Goal: Task Accomplishment & Management: Use online tool/utility

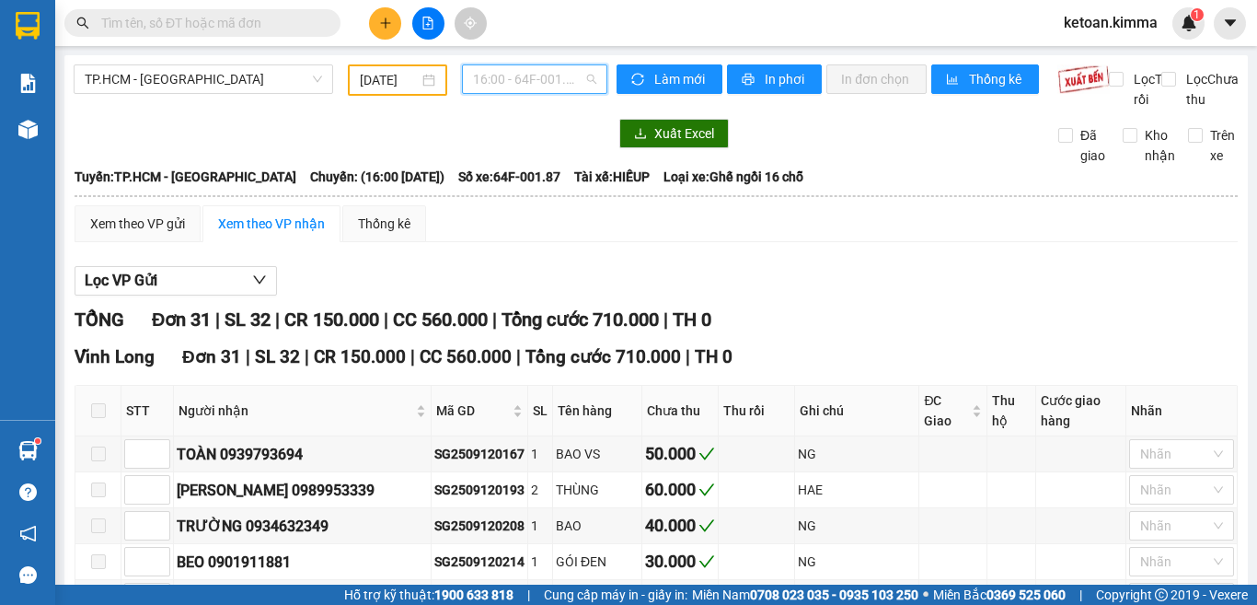
click at [512, 75] on span "16:00 - 64F-001.87" at bounding box center [534, 79] width 123 height 28
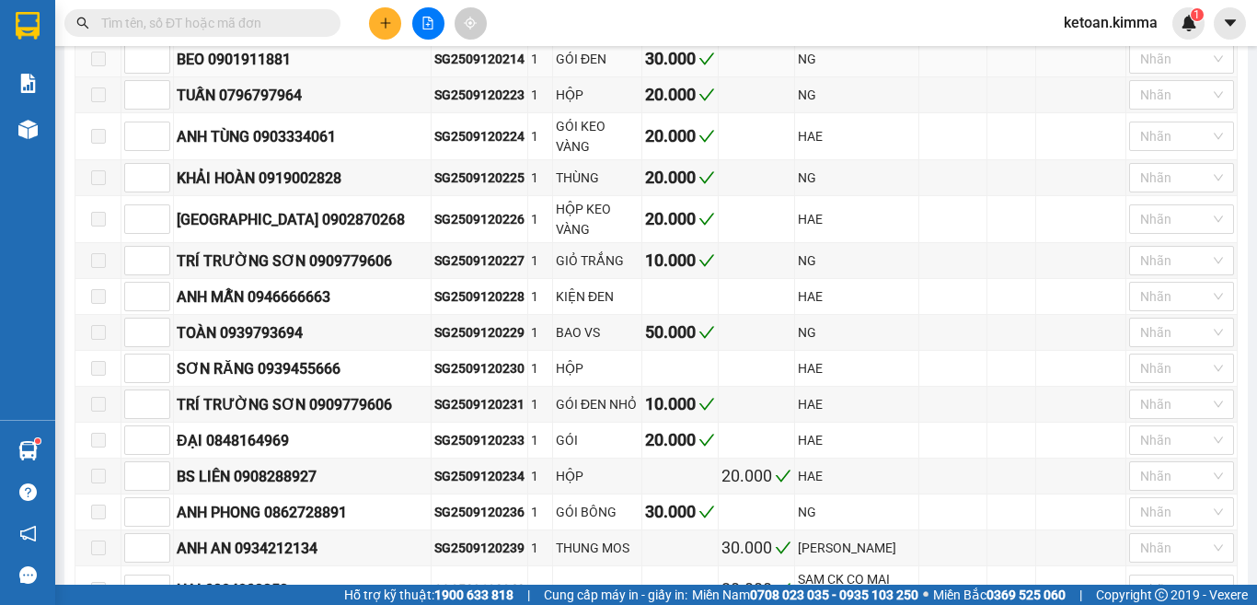
scroll to position [552, 0]
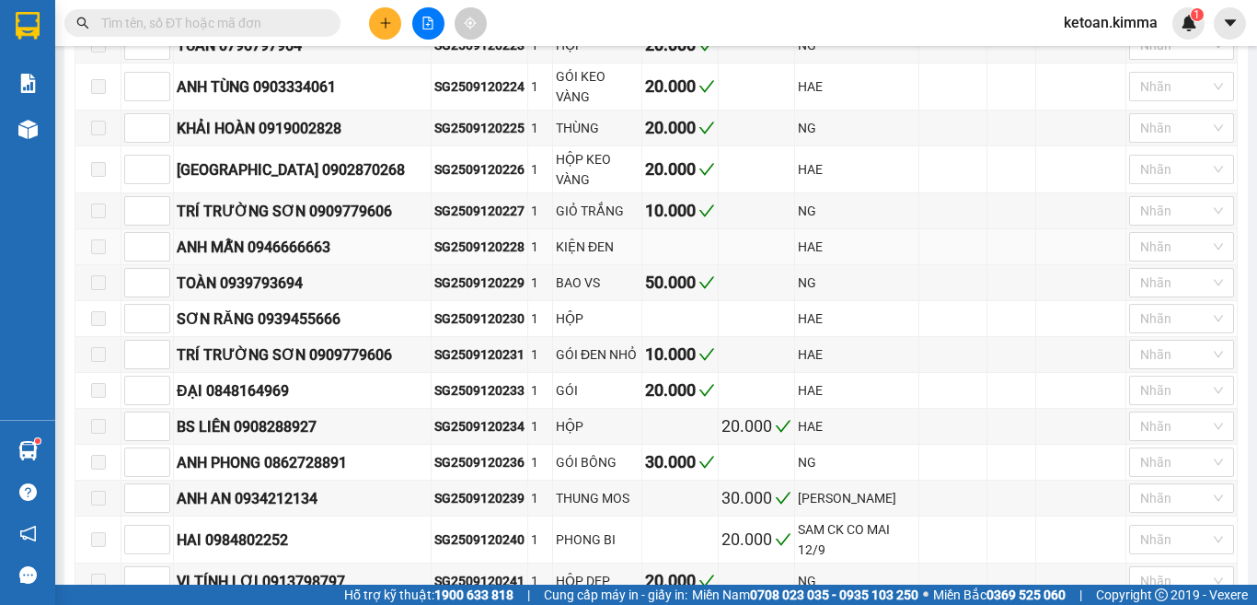
click at [434, 250] on div "SG2509120228" at bounding box center [479, 246] width 90 height 20
copy div "SG2509120228"
click at [466, 328] on div "SG2509120230" at bounding box center [479, 318] width 90 height 20
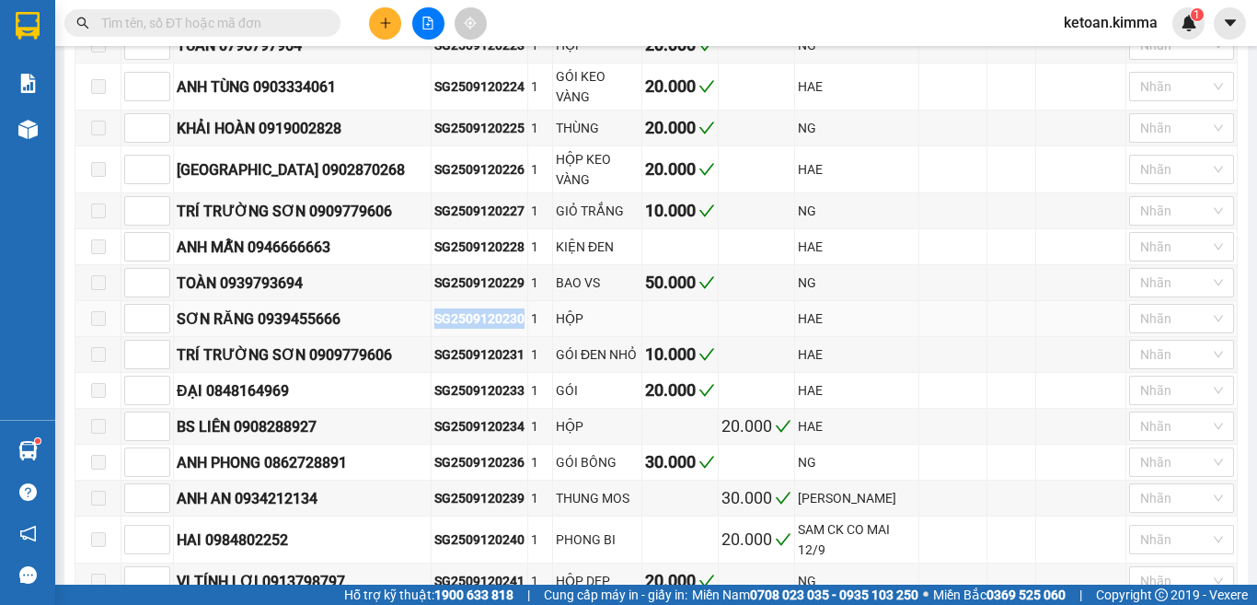
copy div "SG2509120230"
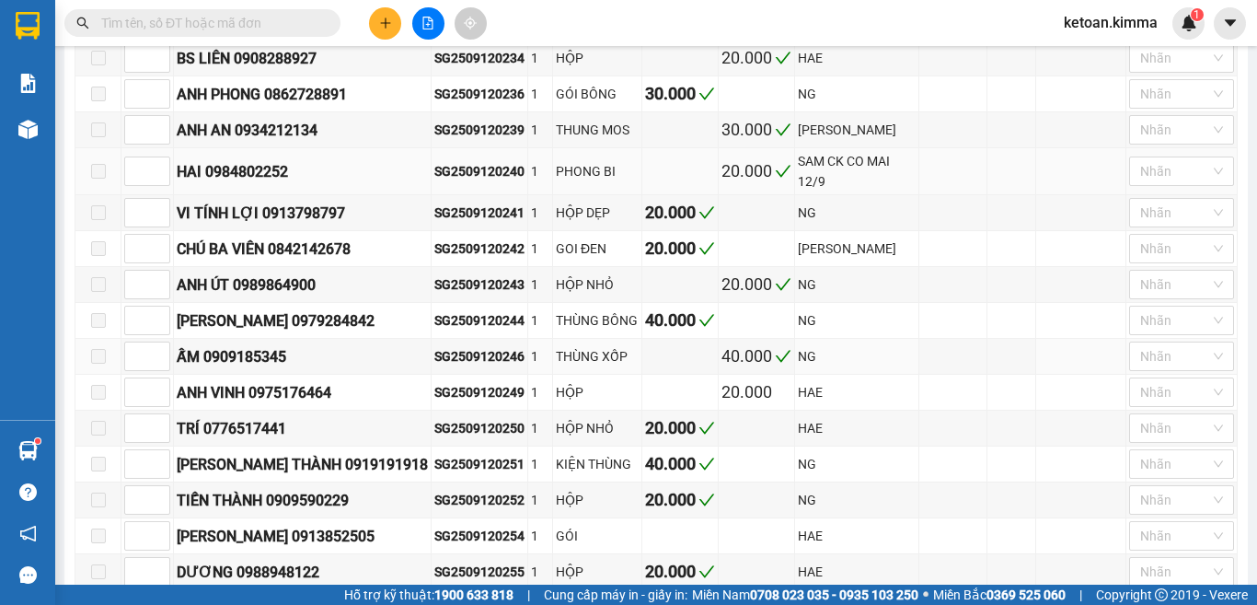
scroll to position [1012, 0]
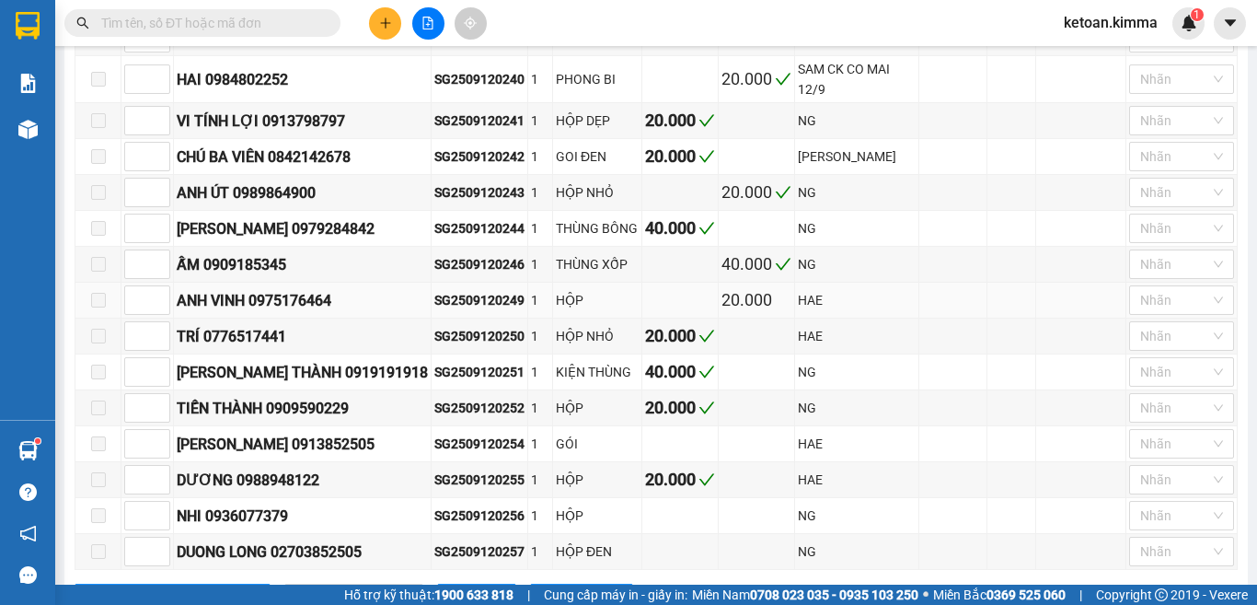
click at [434, 304] on div "SG2509120249" at bounding box center [479, 300] width 90 height 20
copy div "SG2509120249"
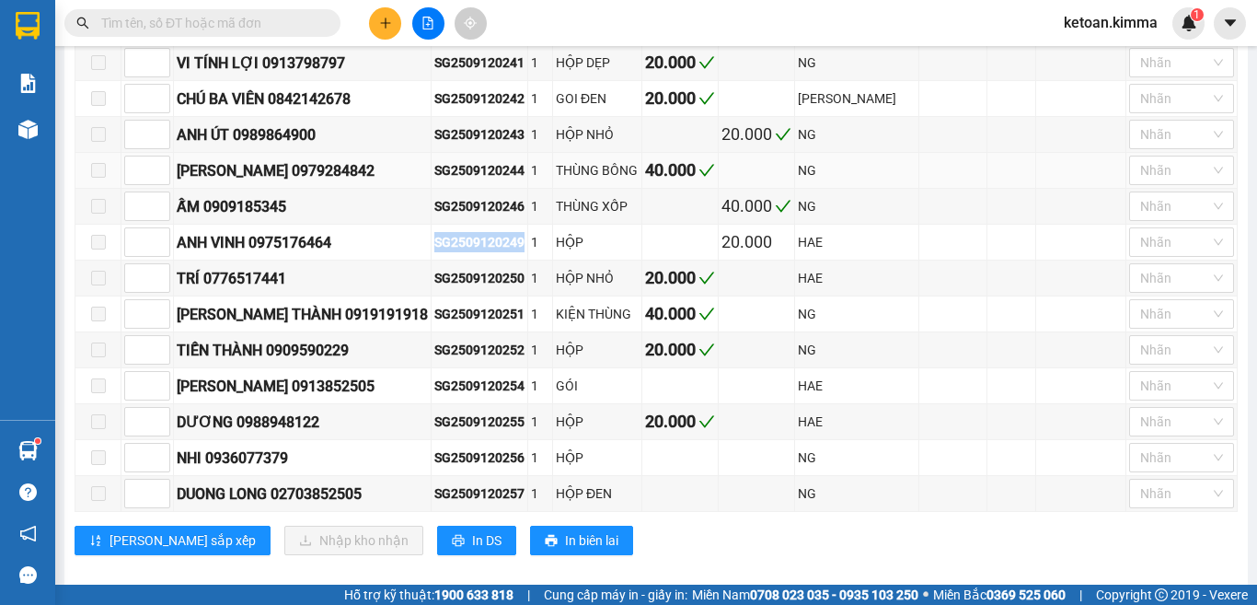
scroll to position [1101, 0]
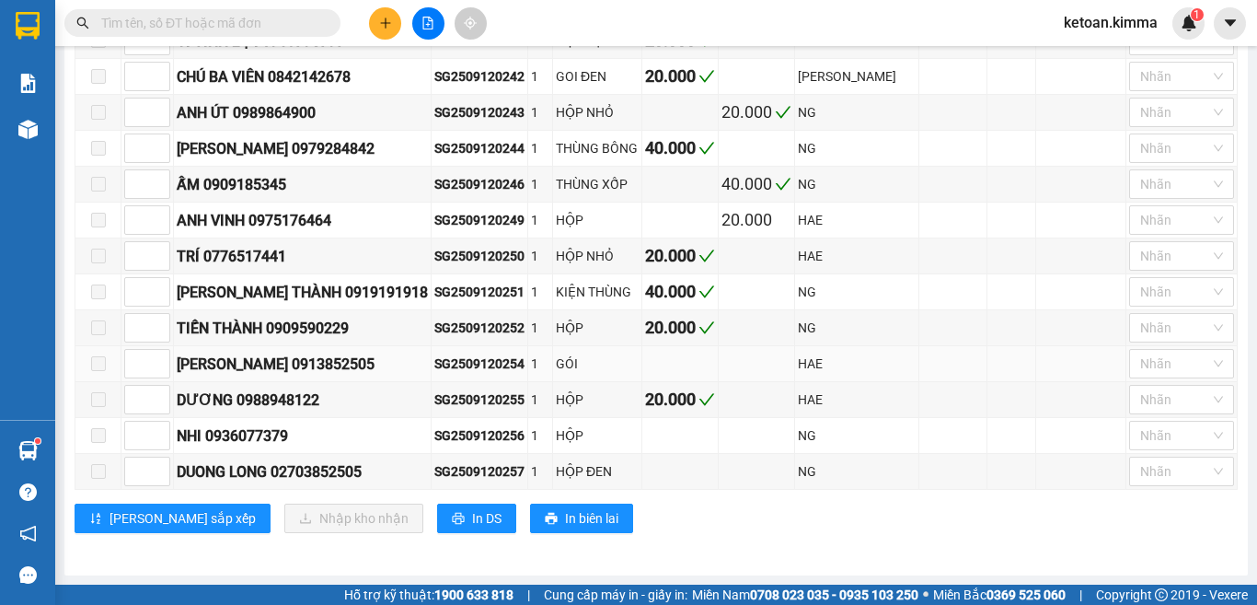
click at [434, 363] on div "SG2509120254" at bounding box center [479, 363] width 90 height 20
click at [454, 432] on div "SG2509120256" at bounding box center [479, 435] width 90 height 20
copy div "SG2509120256"
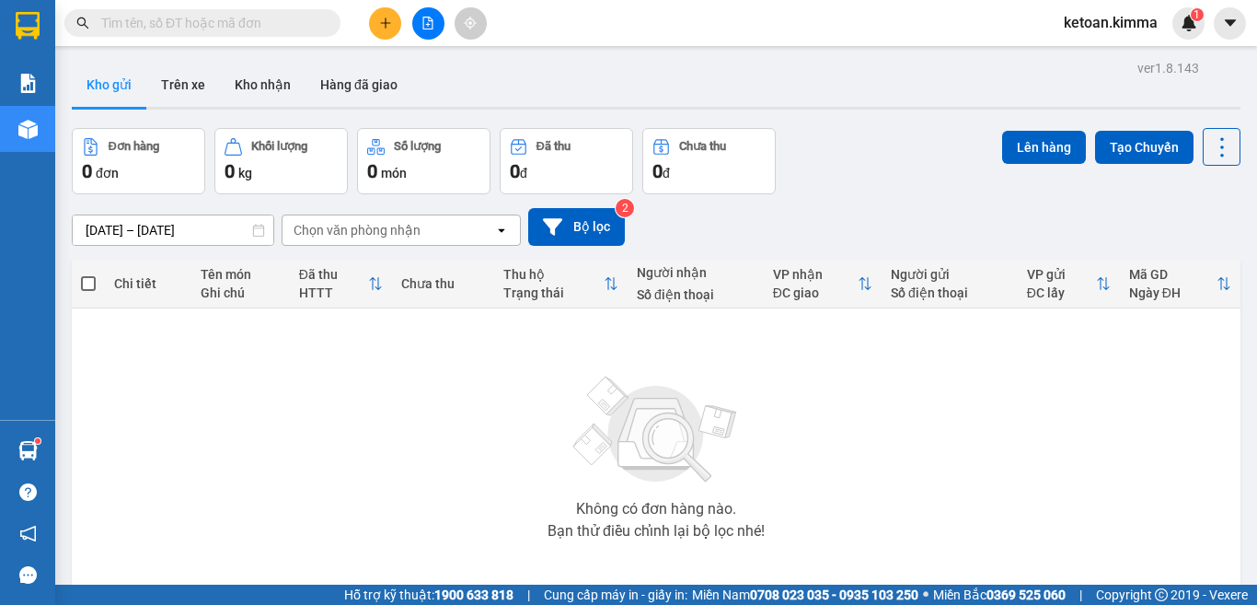
click at [219, 23] on input "text" at bounding box center [209, 23] width 217 height 20
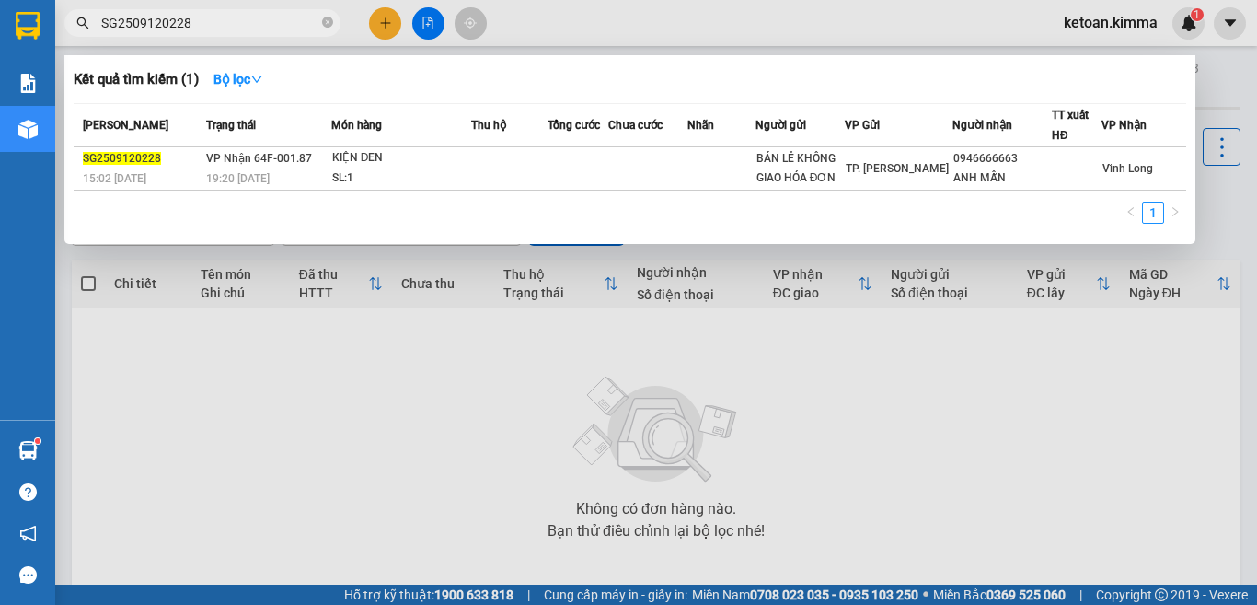
click at [216, 15] on input "SG2509120228" at bounding box center [209, 23] width 217 height 20
paste input "30"
click at [201, 10] on span "SG2509120230" at bounding box center [202, 23] width 276 height 28
click at [198, 17] on input "SG2509120230" at bounding box center [209, 23] width 217 height 20
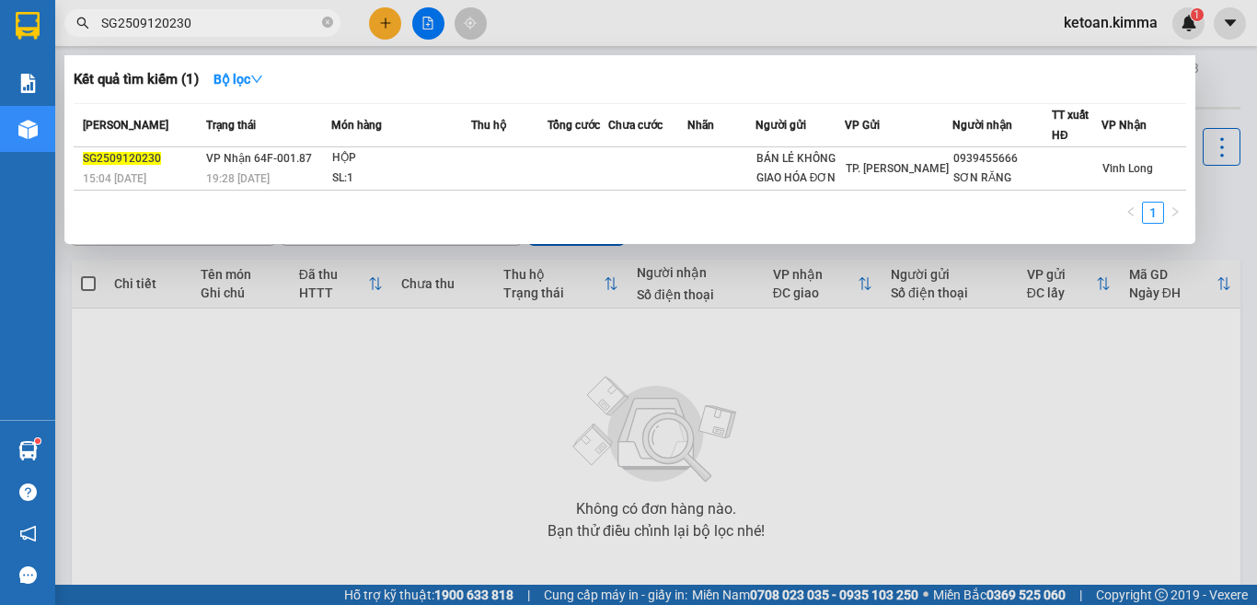
click at [198, 17] on input "SG2509120230" at bounding box center [209, 23] width 217 height 20
paste input "49"
click at [207, 25] on input "SG2509120249" at bounding box center [209, 23] width 217 height 20
paste input "56"
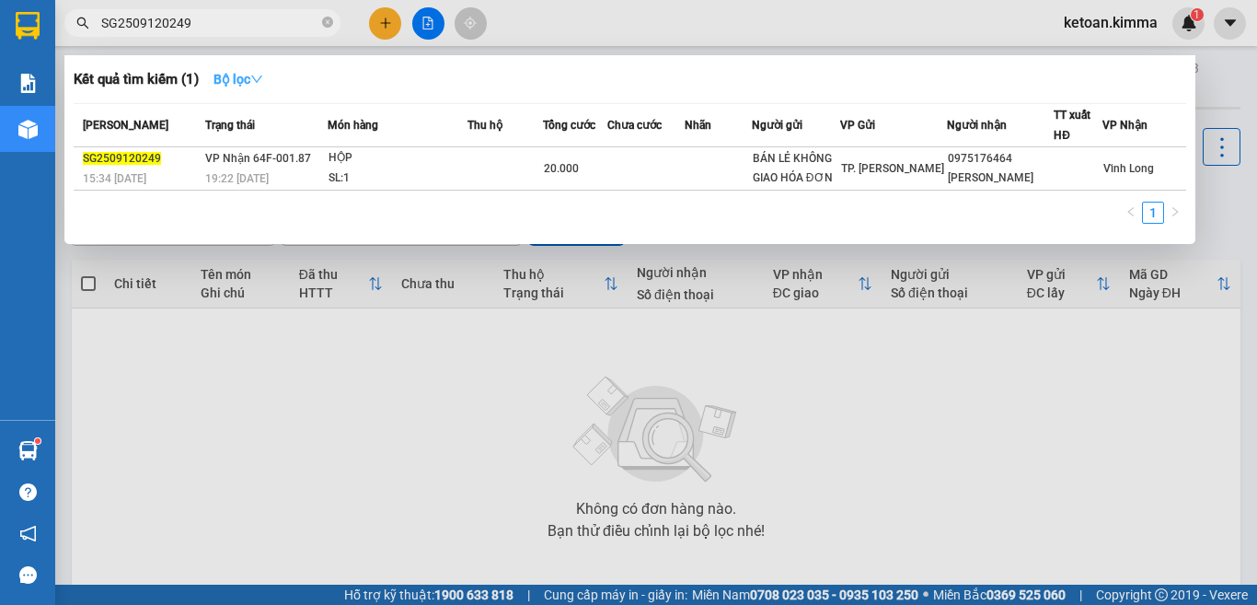
type input "SG2509120256"
